Goal: Task Accomplishment & Management: Manage account settings

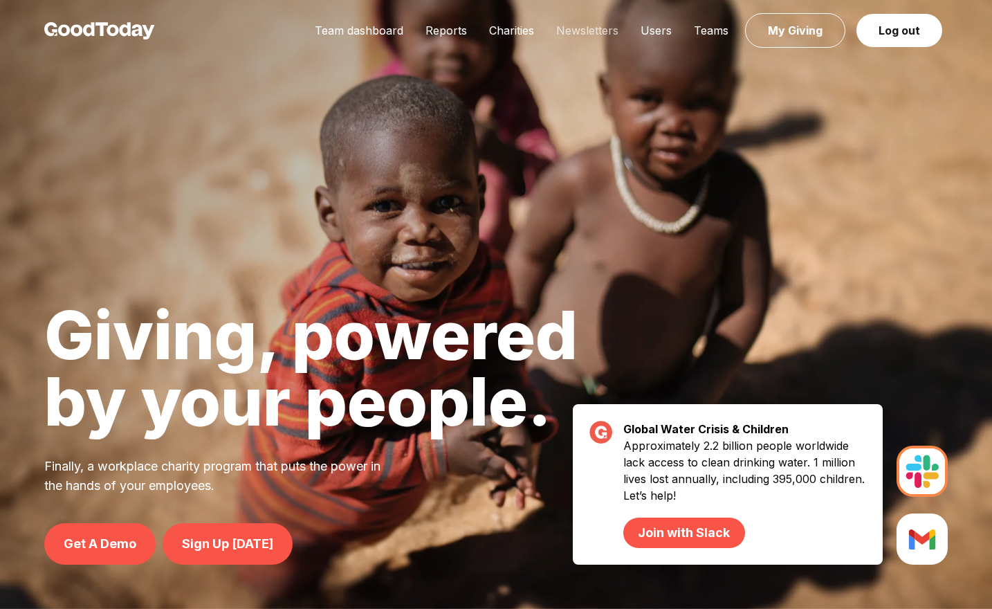
click at [580, 37] on link "Newsletters" at bounding box center [587, 31] width 84 height 14
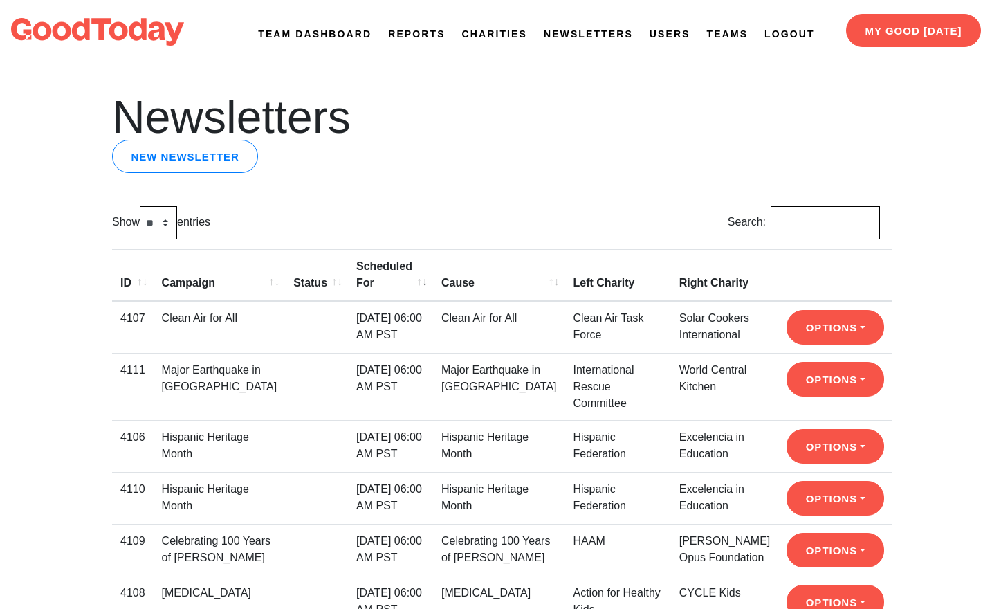
scroll to position [6, 0]
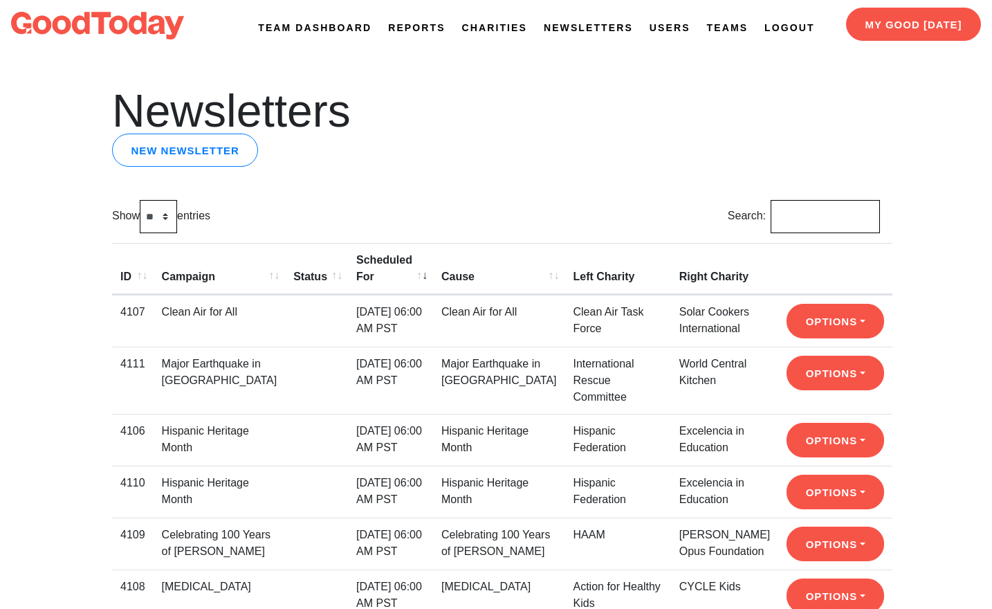
click at [397, 23] on link "Reports" at bounding box center [416, 28] width 57 height 15
click at [569, 28] on link "Newsletters" at bounding box center [588, 28] width 89 height 15
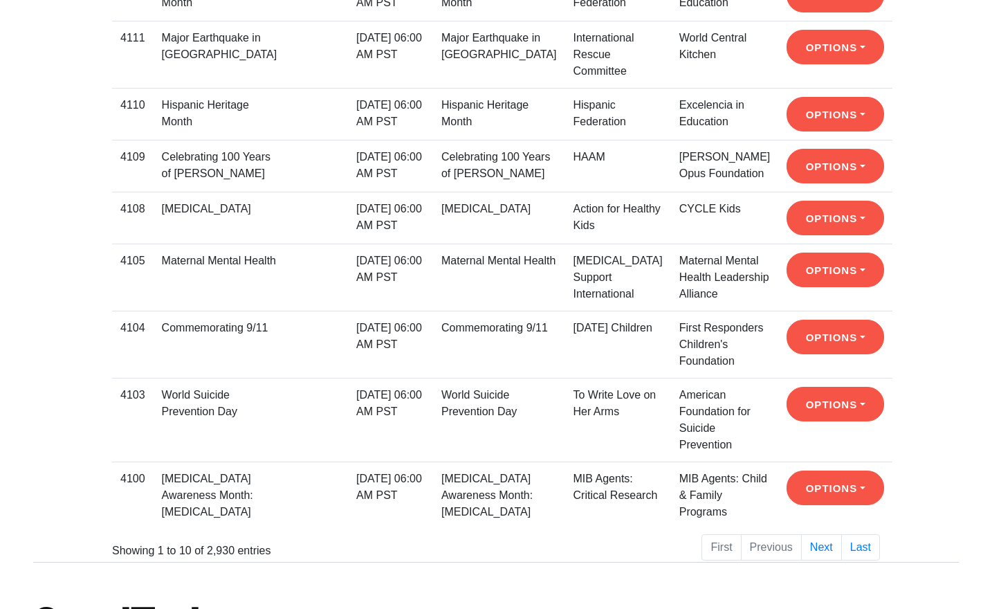
scroll to position [392, 0]
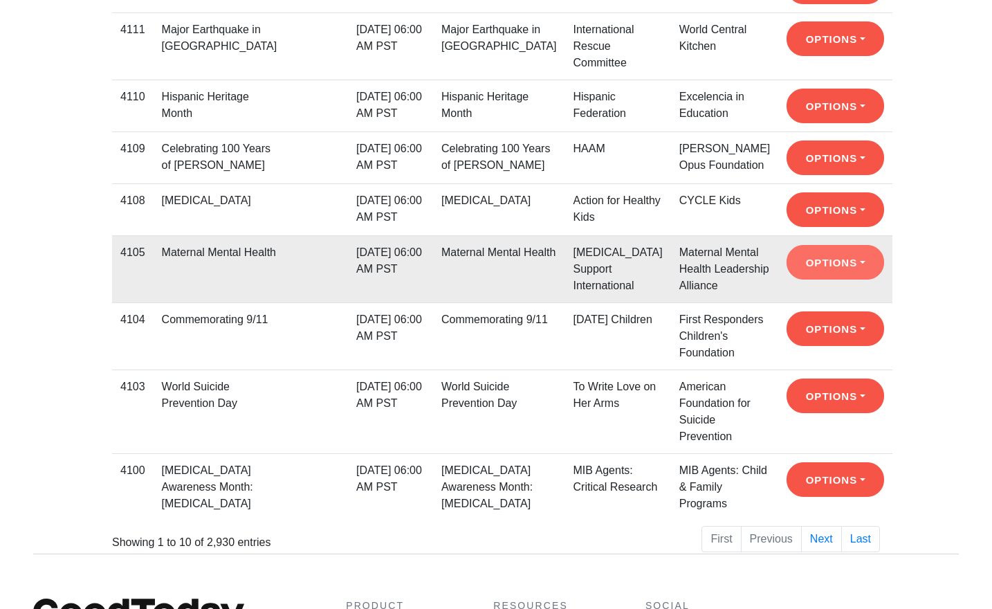
click at [808, 265] on button "Options" at bounding box center [836, 262] width 98 height 35
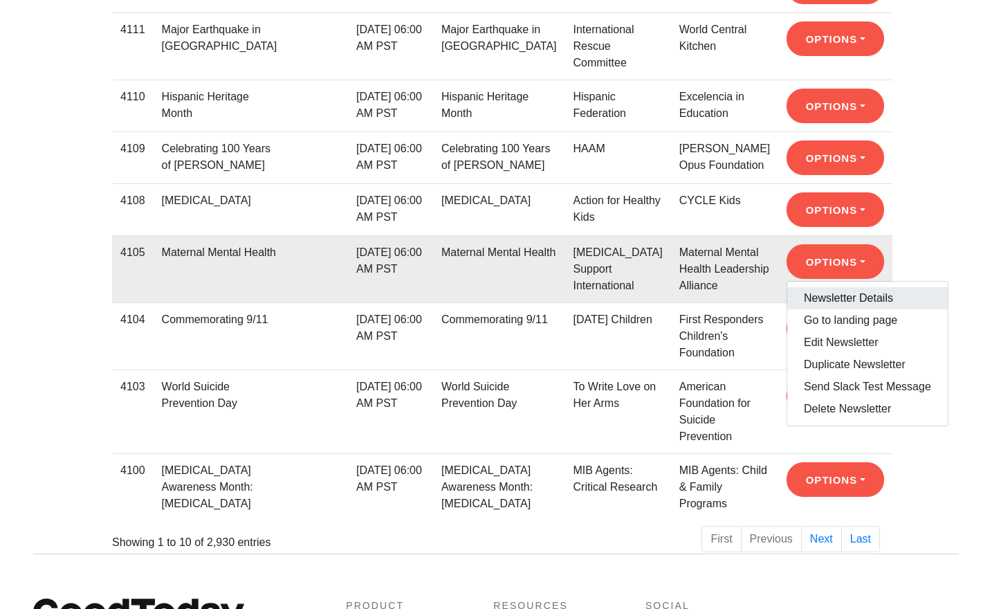
click at [813, 298] on link "Newsletter Details" at bounding box center [868, 298] width 161 height 22
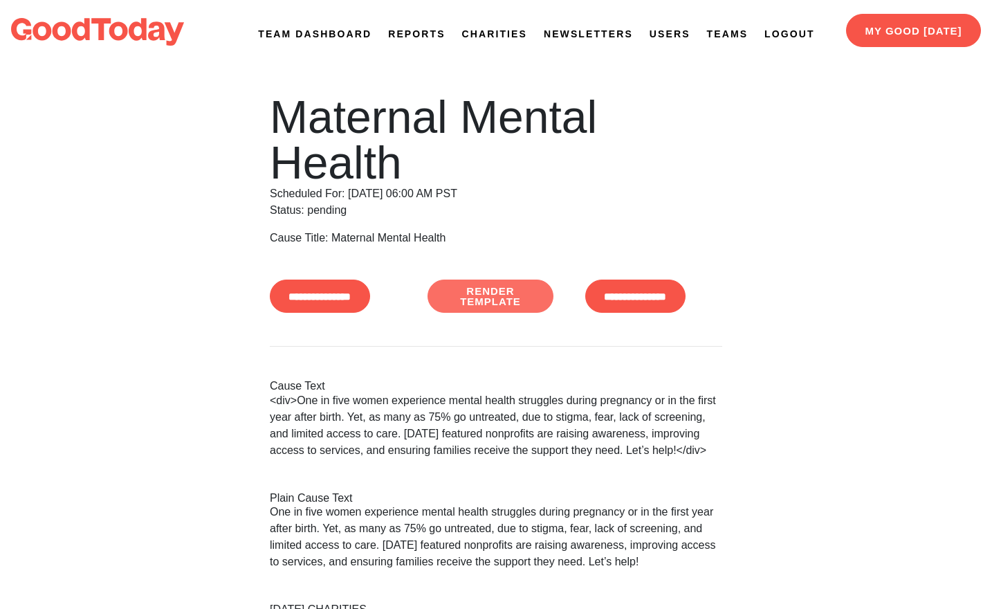
click at [525, 293] on link "Render Template" at bounding box center [491, 296] width 126 height 33
click at [557, 30] on link "Newsletters" at bounding box center [588, 34] width 89 height 15
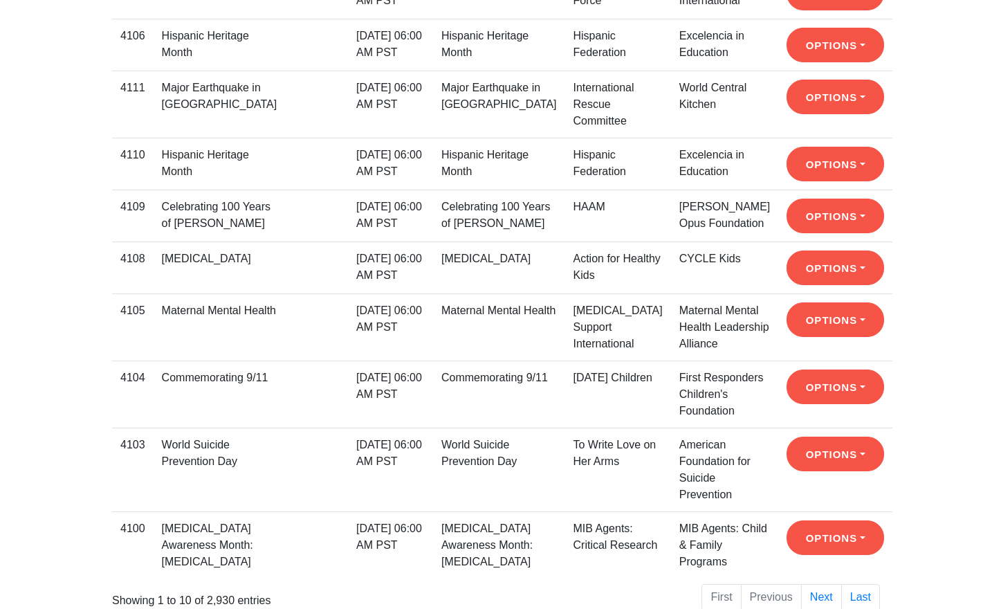
scroll to position [343, 0]
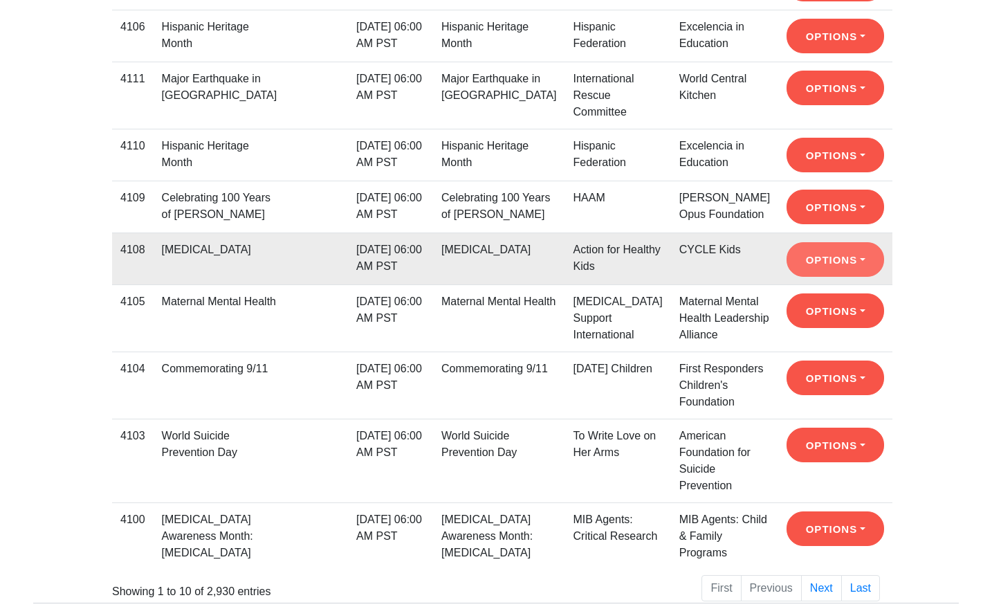
click at [814, 262] on button "Options" at bounding box center [836, 259] width 98 height 35
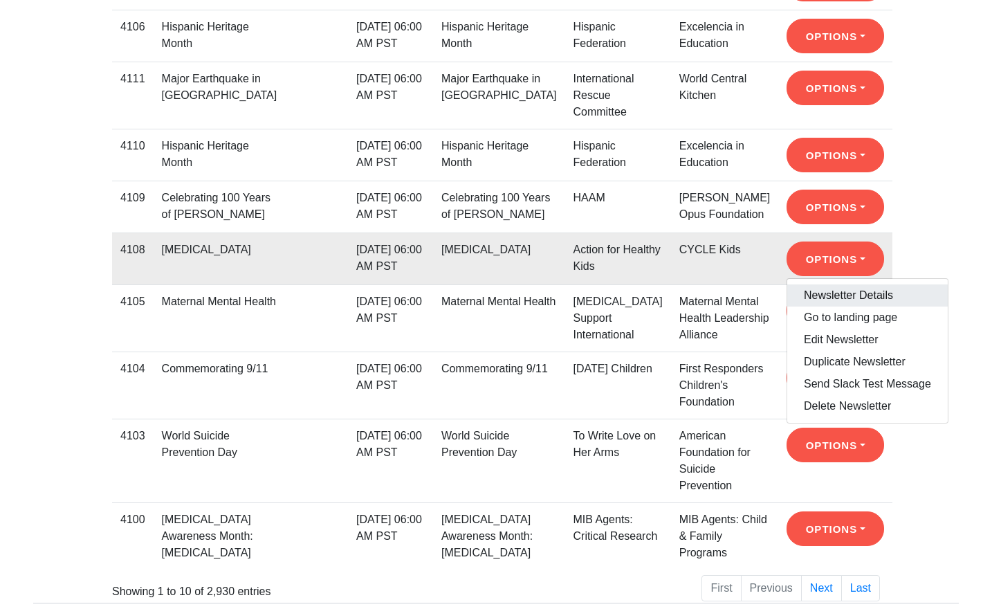
click at [817, 294] on link "Newsletter Details" at bounding box center [868, 295] width 161 height 22
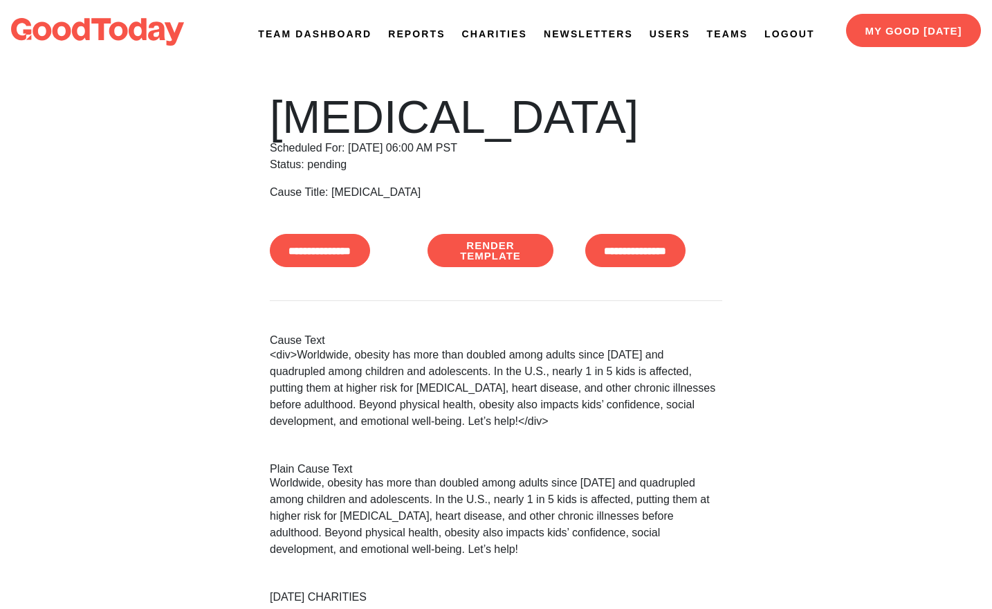
click at [497, 273] on div "**********" at bounding box center [496, 530] width 473 height 873
click at [492, 263] on link "Render Template" at bounding box center [491, 250] width 126 height 33
click at [605, 35] on link "Newsletters" at bounding box center [588, 34] width 89 height 15
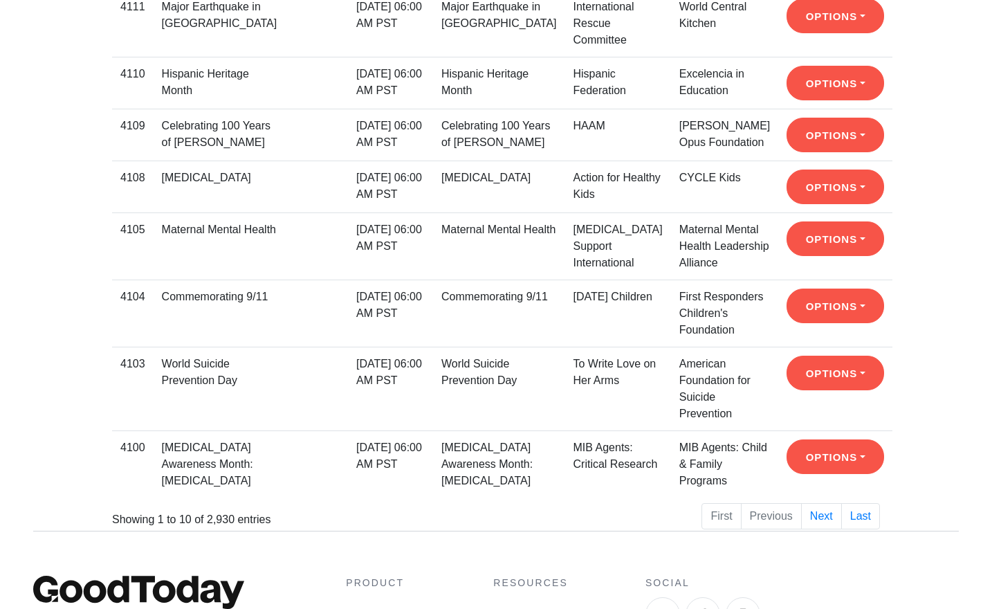
scroll to position [416, 0]
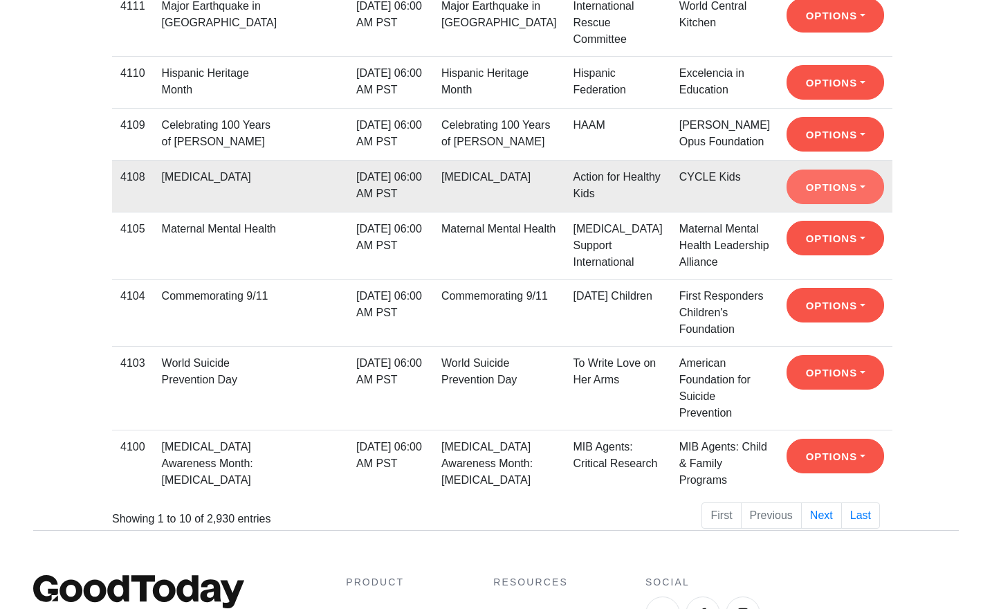
click at [798, 192] on button "Options" at bounding box center [836, 187] width 98 height 35
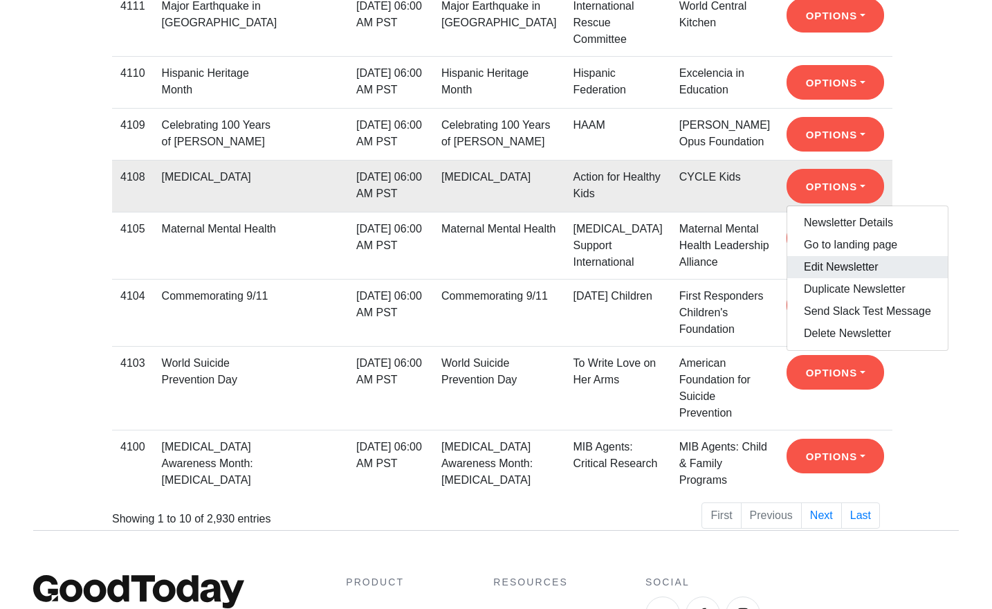
click at [799, 272] on link "Edit Newsletter" at bounding box center [868, 267] width 161 height 22
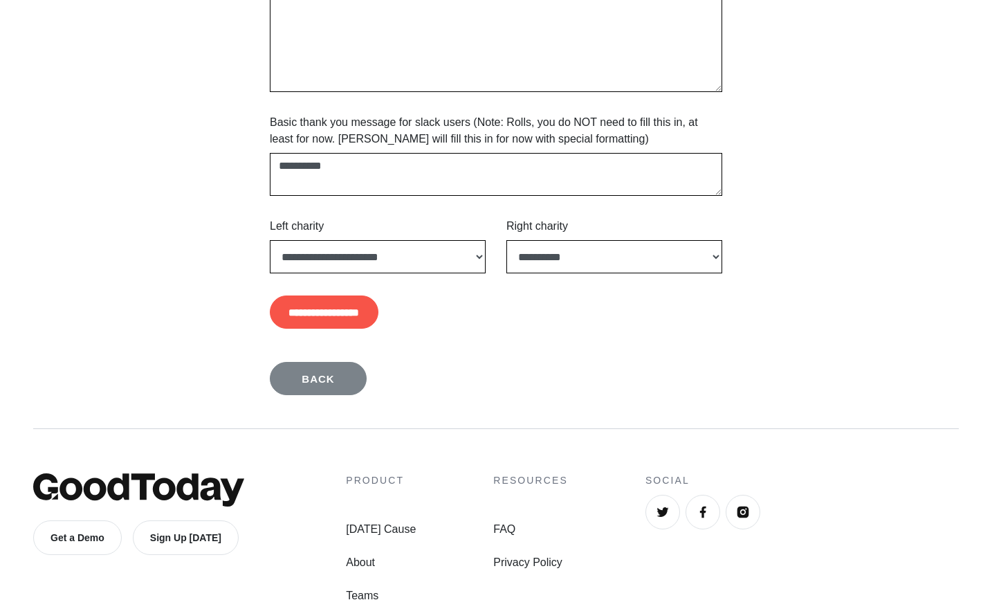
scroll to position [1067, 0]
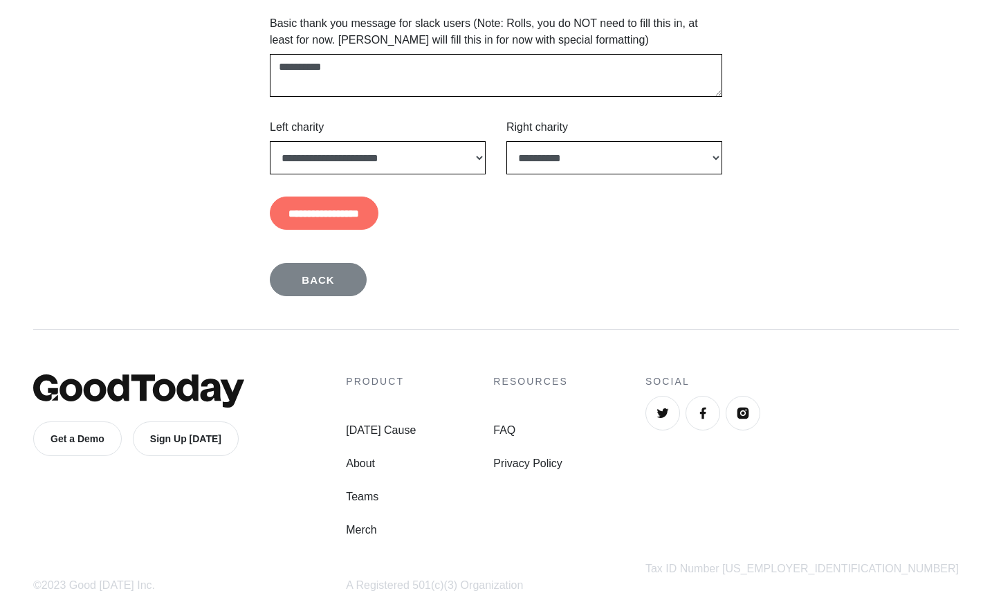
click at [379, 210] on input "**********" at bounding box center [324, 213] width 109 height 33
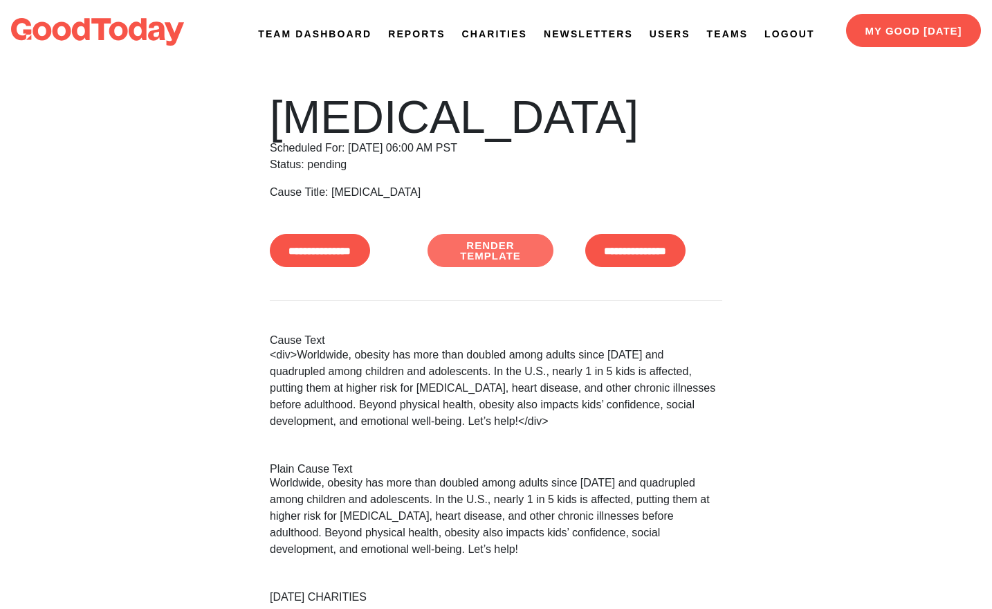
click at [502, 246] on link "Render Template" at bounding box center [491, 250] width 126 height 33
